Goal: Answer question/provide support

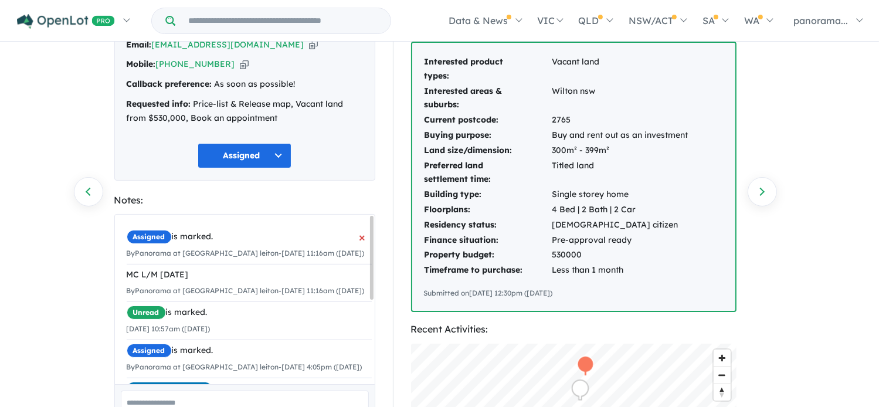
scroll to position [117, 0]
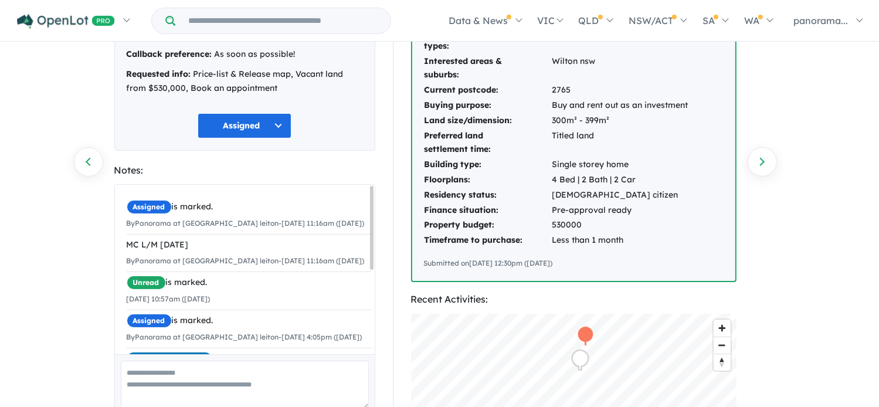
click at [254, 121] on button "Assigned" at bounding box center [245, 125] width 94 height 25
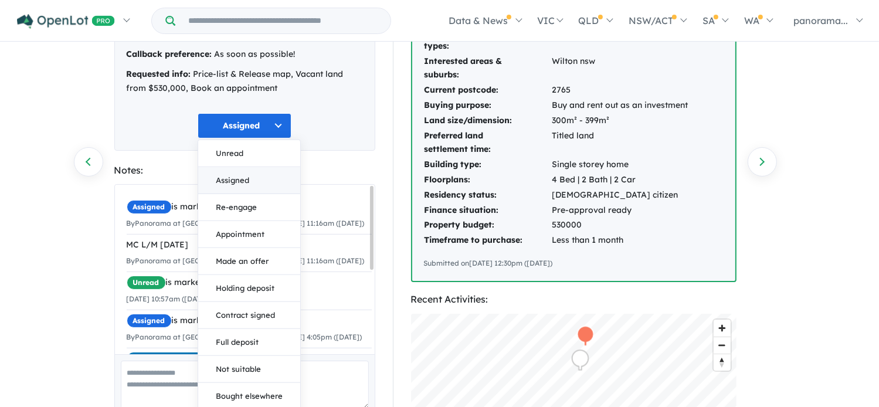
click at [242, 177] on button "Assigned" at bounding box center [249, 180] width 102 height 27
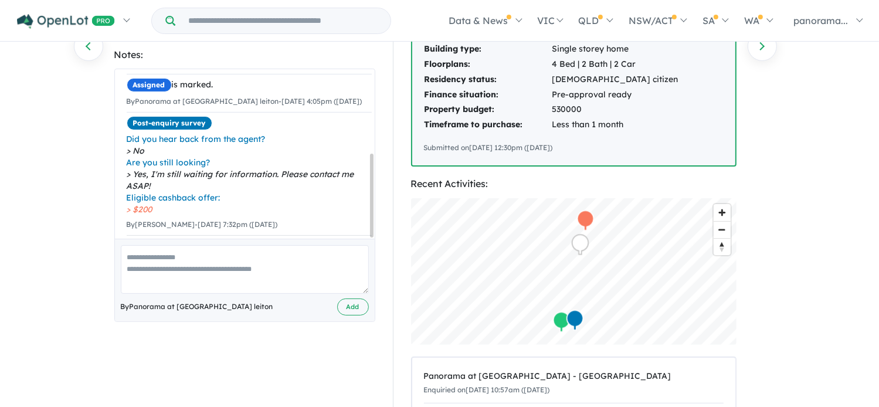
scroll to position [235, 0]
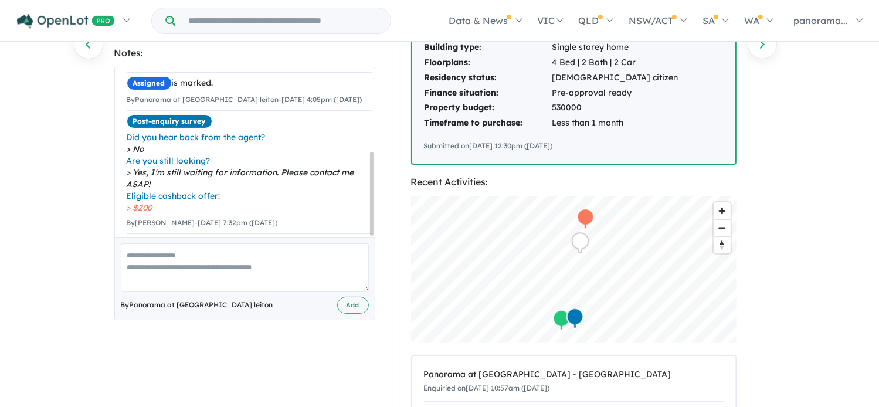
click at [201, 263] on textarea at bounding box center [245, 267] width 248 height 49
type textarea "**********"
click at [347, 299] on button "Add" at bounding box center [353, 305] width 32 height 17
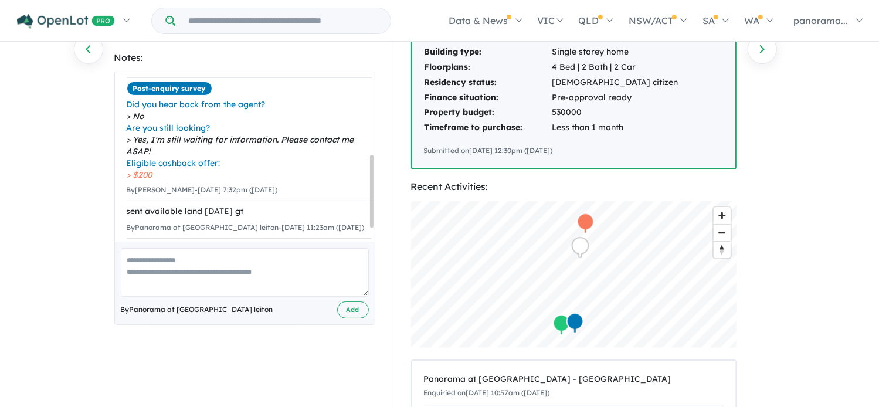
scroll to position [0, 0]
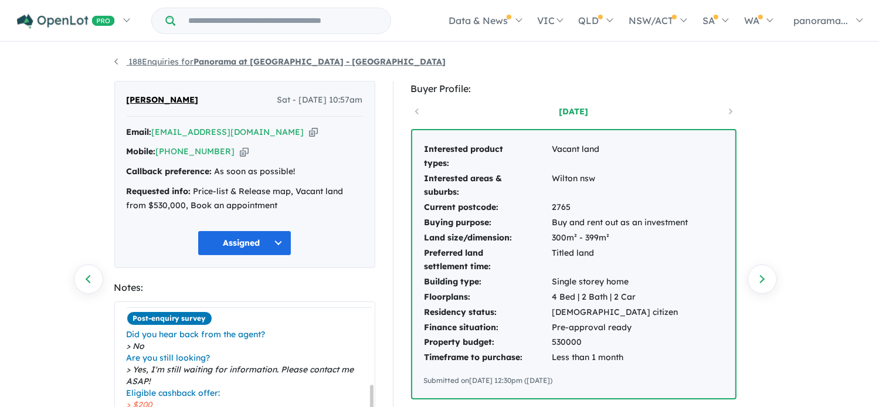
click at [117, 62] on link "188 Enquiries for Panorama at [GEOGRAPHIC_DATA] - [GEOGRAPHIC_DATA]" at bounding box center [280, 61] width 332 height 11
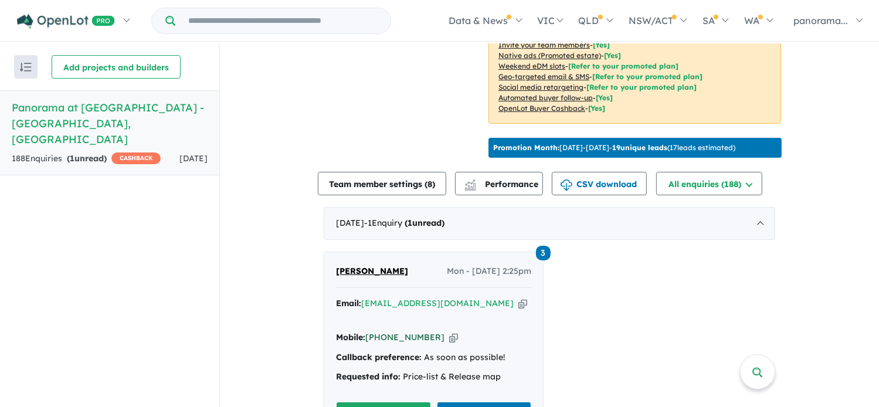
scroll to position [411, 0]
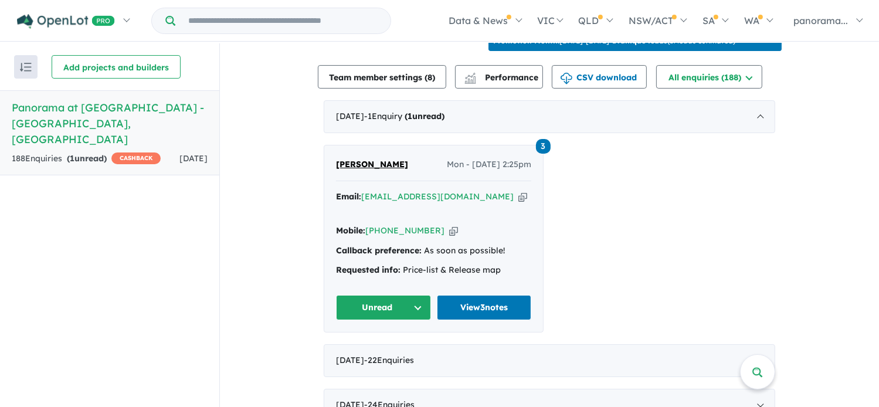
click at [368, 295] on button "Unread" at bounding box center [383, 307] width 95 height 25
click at [371, 356] on button "Assigned" at bounding box center [388, 362] width 102 height 27
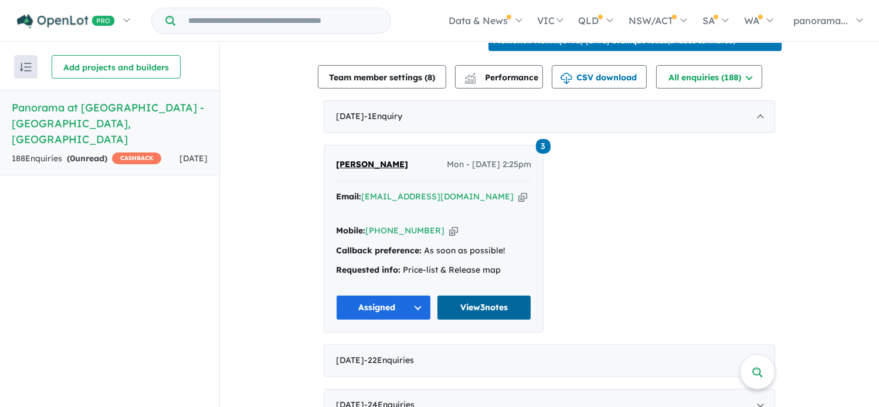
click at [465, 303] on link "View 3 notes" at bounding box center [484, 307] width 95 height 25
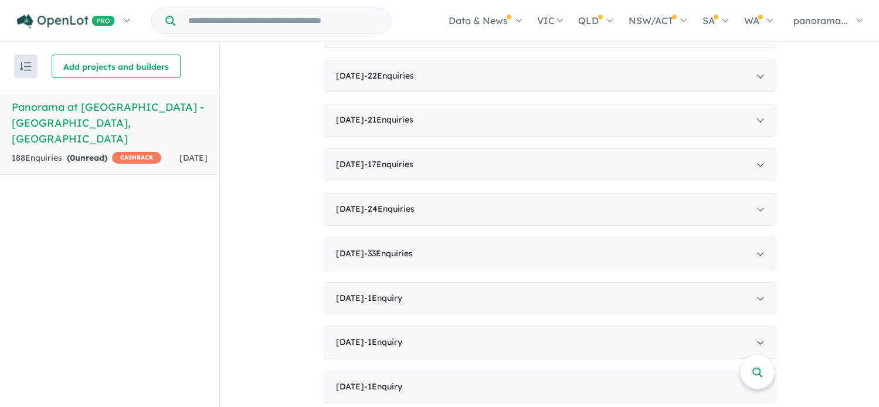
scroll to position [1, 0]
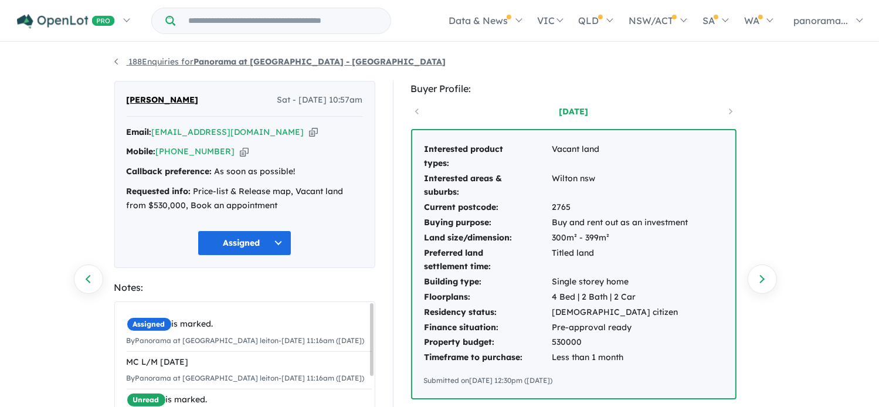
click at [115, 59] on link "188 Enquiries for Panorama at [GEOGRAPHIC_DATA] - [GEOGRAPHIC_DATA]" at bounding box center [280, 61] width 332 height 11
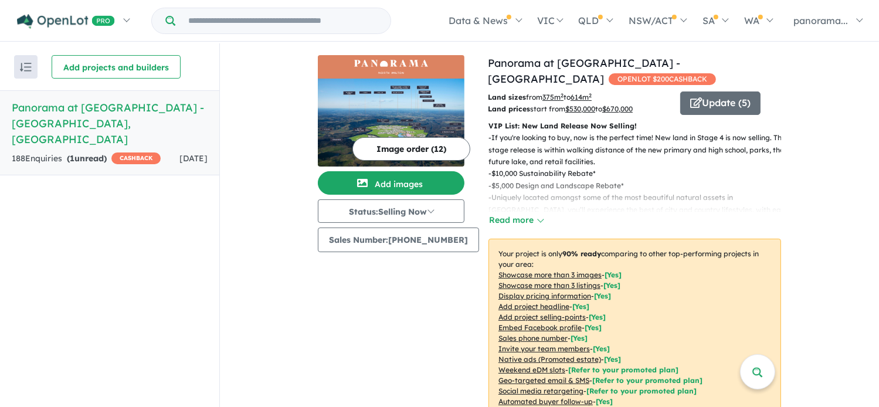
click at [162, 108] on h5 "Panorama at [GEOGRAPHIC_DATA] - [GEOGRAPHIC_DATA] , [GEOGRAPHIC_DATA]" at bounding box center [110, 124] width 196 height 48
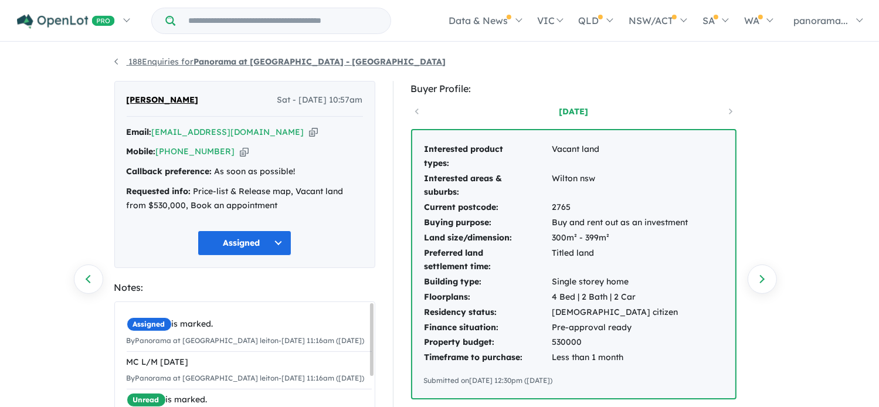
click at [178, 59] on link "188 Enquiries for Panorama at [GEOGRAPHIC_DATA] - [GEOGRAPHIC_DATA]" at bounding box center [280, 61] width 332 height 11
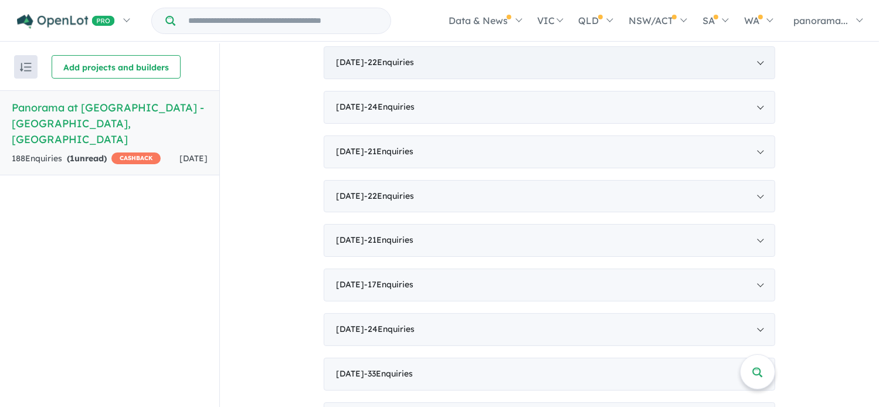
scroll to position [652, 0]
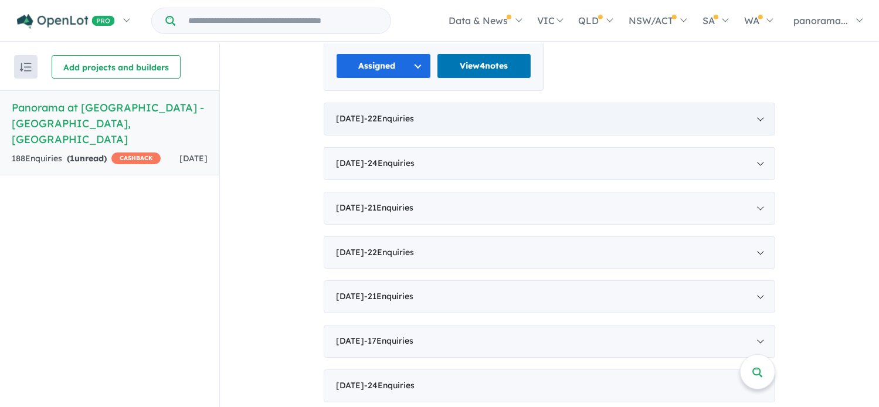
click at [414, 113] on span "- 22 Enquir ies ( 0 unread)" at bounding box center [389, 118] width 50 height 11
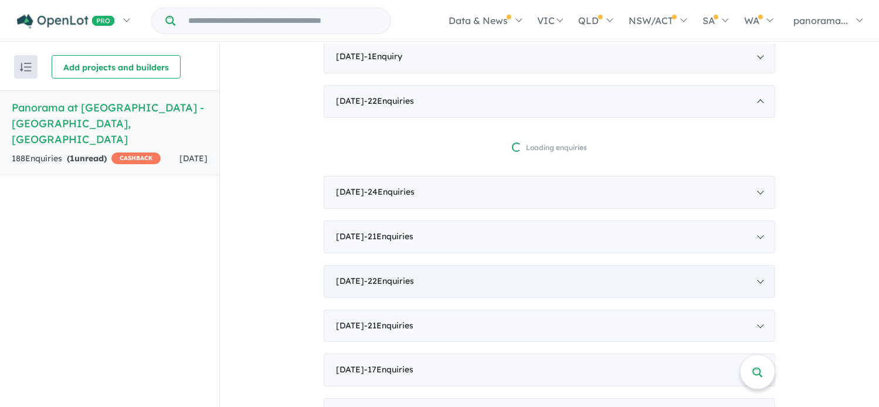
scroll to position [336, 0]
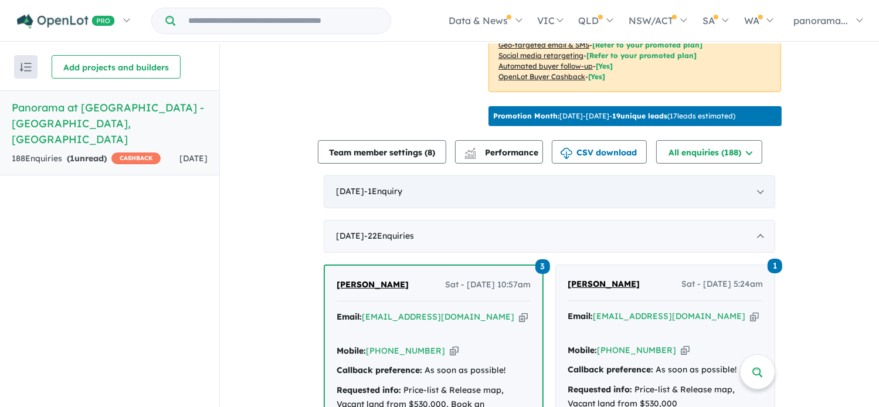
click at [402, 196] on span "- 1 Enquir y ( 0 unread)" at bounding box center [383, 191] width 38 height 11
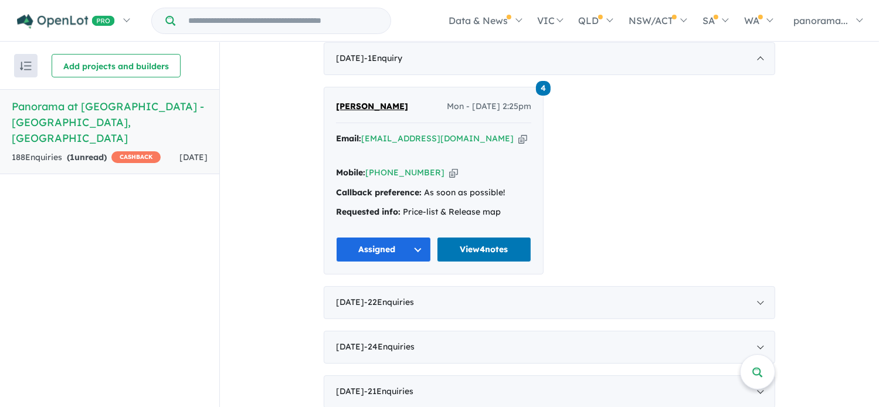
scroll to position [629, 0]
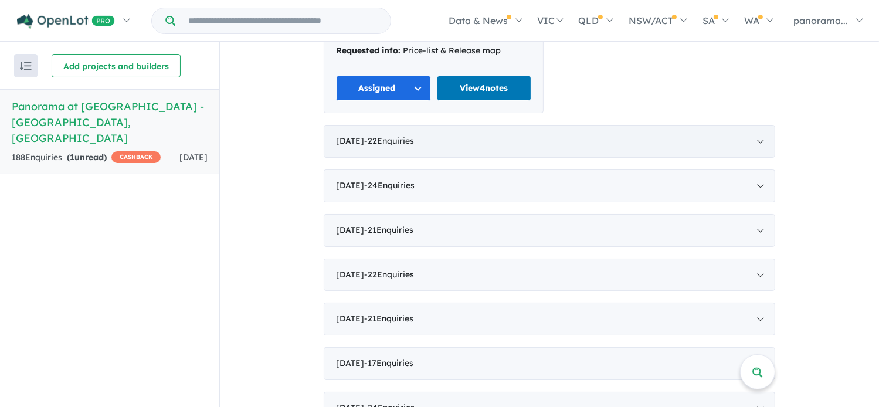
click at [411, 137] on span "- 22 Enquir ies ( 0 unread)" at bounding box center [389, 140] width 50 height 11
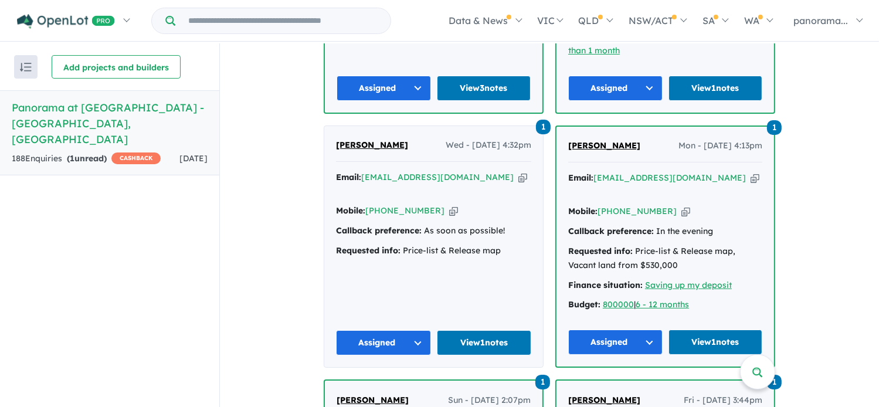
scroll to position [1192, 0]
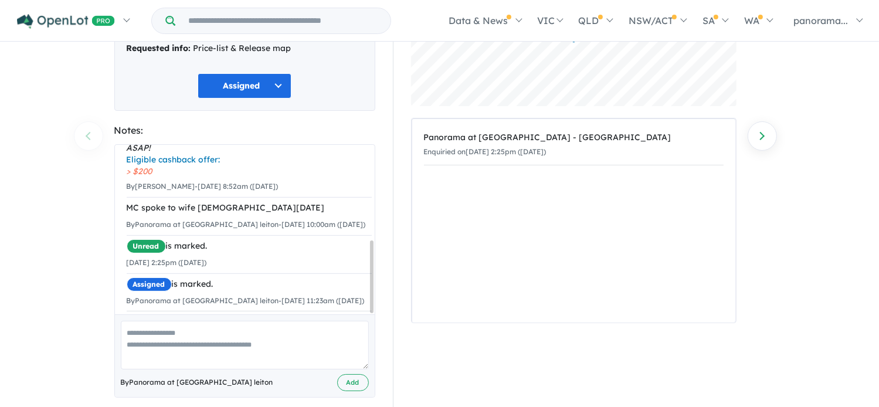
scroll to position [156, 0]
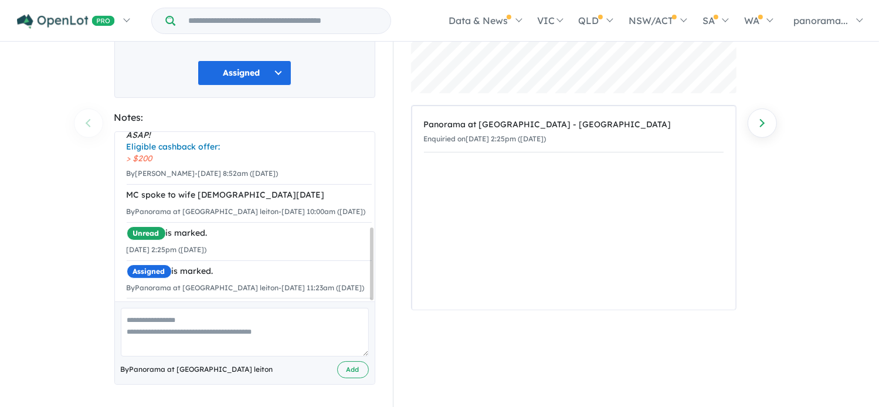
click at [178, 327] on textarea at bounding box center [245, 332] width 248 height 49
type textarea "**********"
click at [350, 367] on button "Add" at bounding box center [353, 369] width 32 height 17
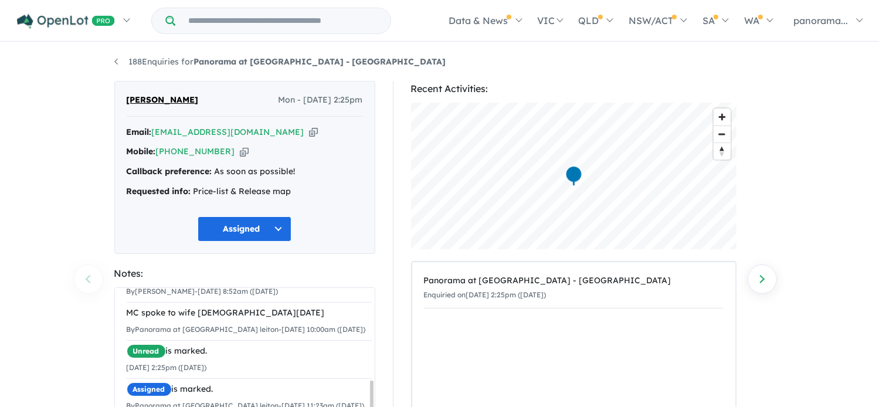
scroll to position [0, 0]
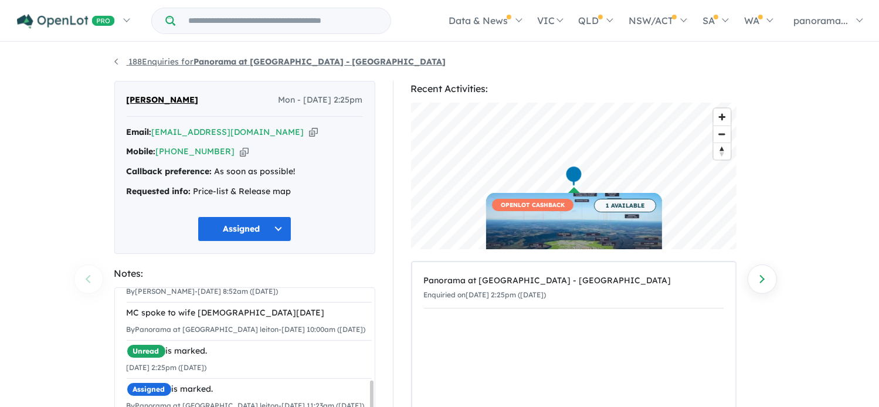
click at [117, 62] on link "188 Enquiries for Panorama at [GEOGRAPHIC_DATA] - [GEOGRAPHIC_DATA]" at bounding box center [280, 61] width 332 height 11
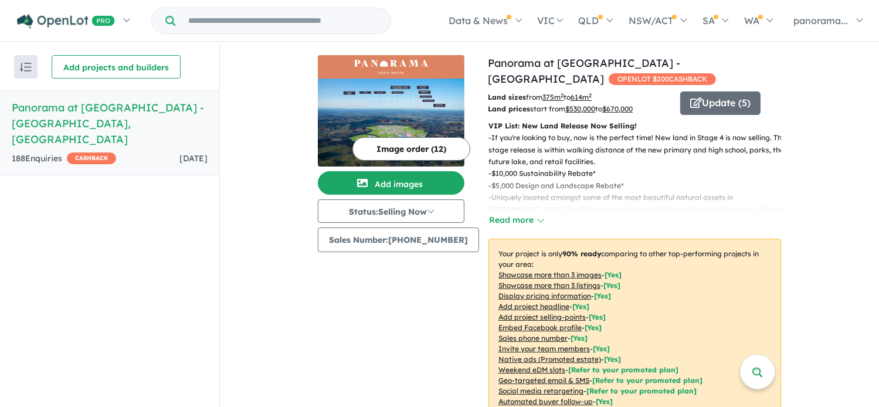
click at [48, 152] on div "188 Enquir ies ( 0 unread) CASHBACK" at bounding box center [64, 159] width 104 height 14
click at [506, 221] on button "Read more" at bounding box center [516, 220] width 55 height 13
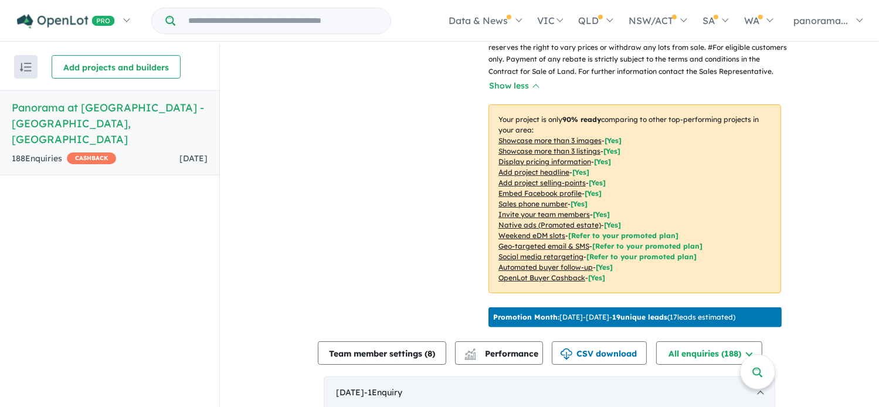
scroll to position [469, 0]
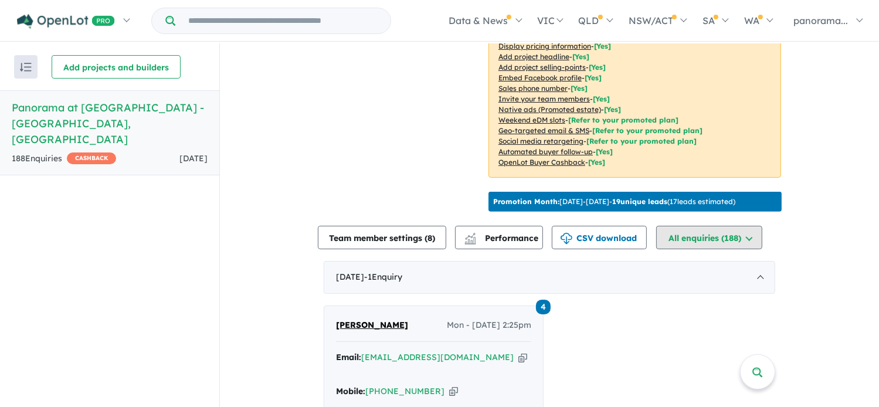
click at [720, 238] on button "All enquiries ( 188 )" at bounding box center [709, 237] width 106 height 23
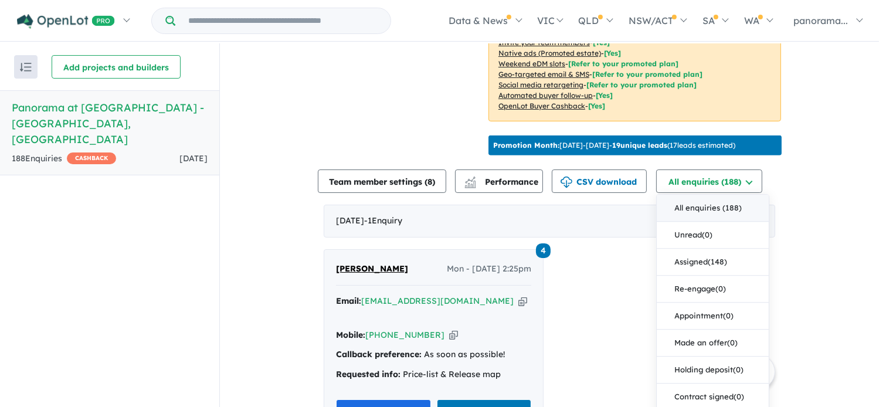
scroll to position [449, 0]
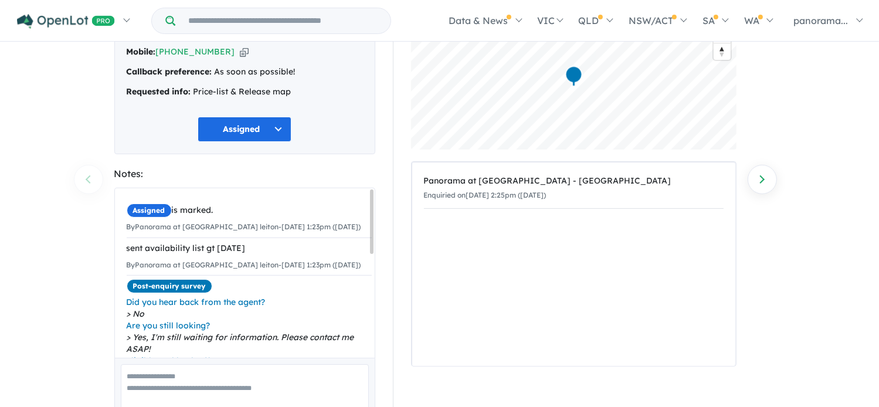
scroll to position [156, 0]
